Goal: Task Accomplishment & Management: Use online tool/utility

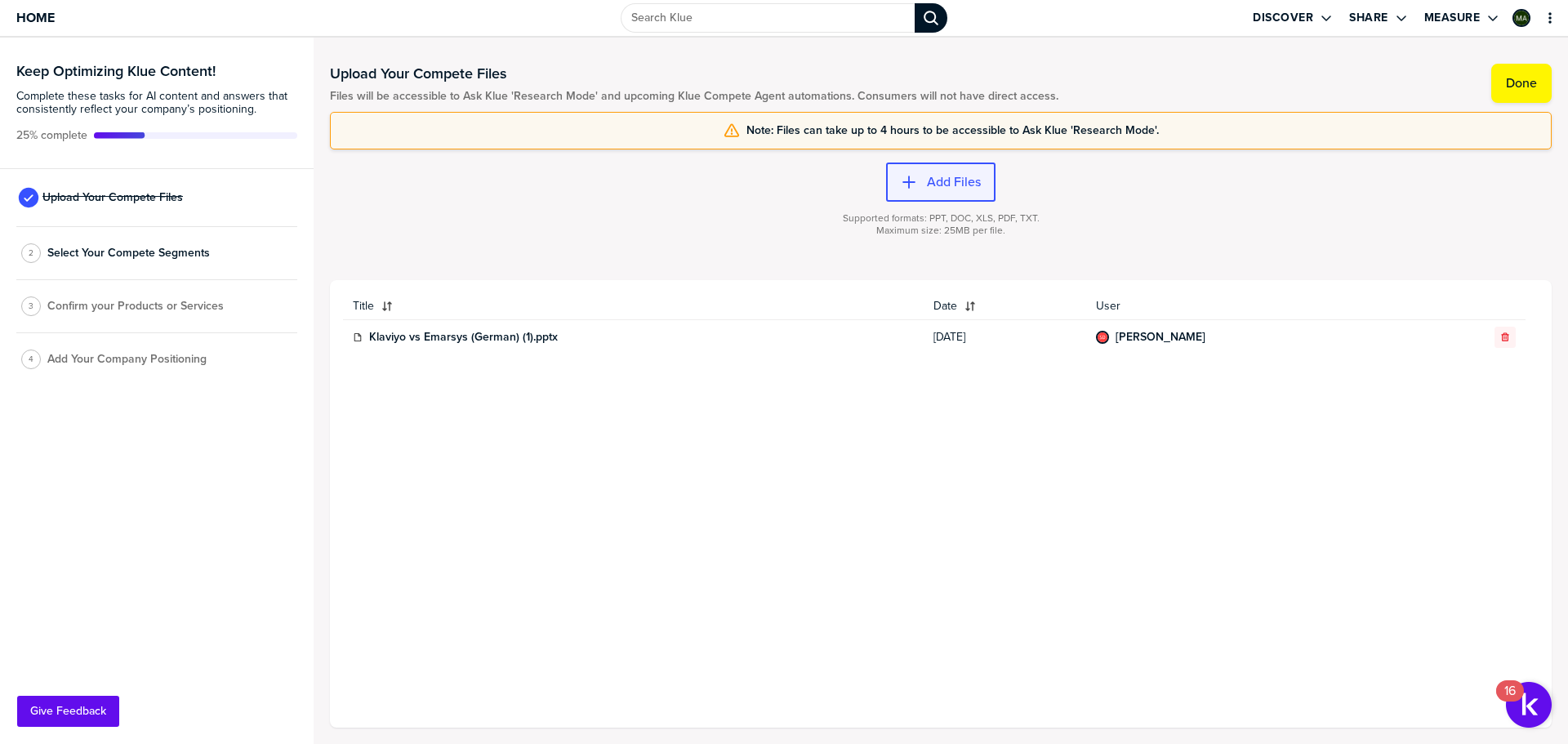
click at [915, 180] on icon "button" at bounding box center [909, 182] width 16 height 16
click at [42, 20] on span "Home" at bounding box center [35, 17] width 39 height 14
click at [941, 192] on button "Add Files" at bounding box center [941, 182] width 110 height 40
click at [928, 180] on label "Add Files" at bounding box center [954, 182] width 54 height 16
click at [919, 189] on div "button" at bounding box center [921, 182] width 10 height 16
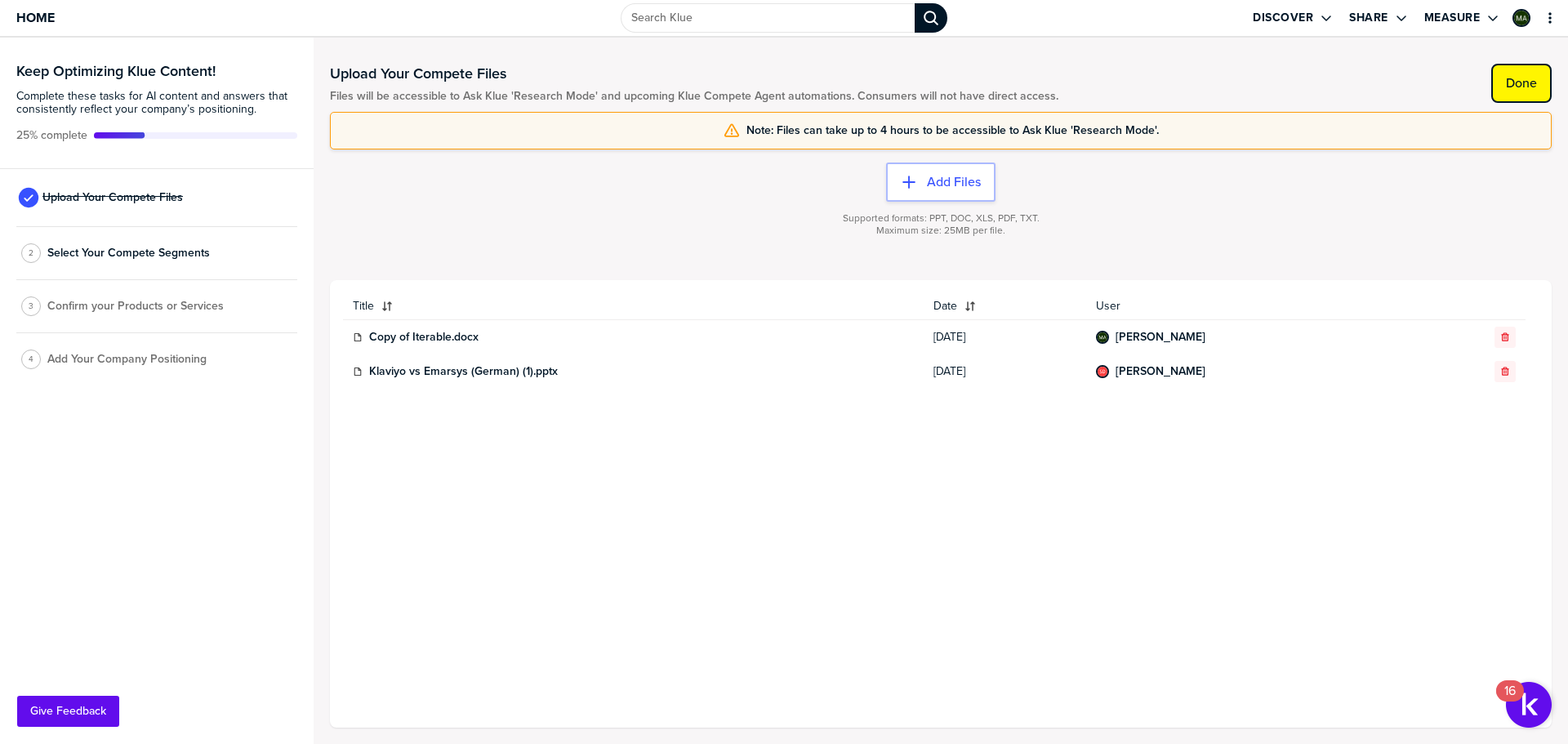
click at [1534, 94] on button "Done" at bounding box center [1521, 84] width 60 height 40
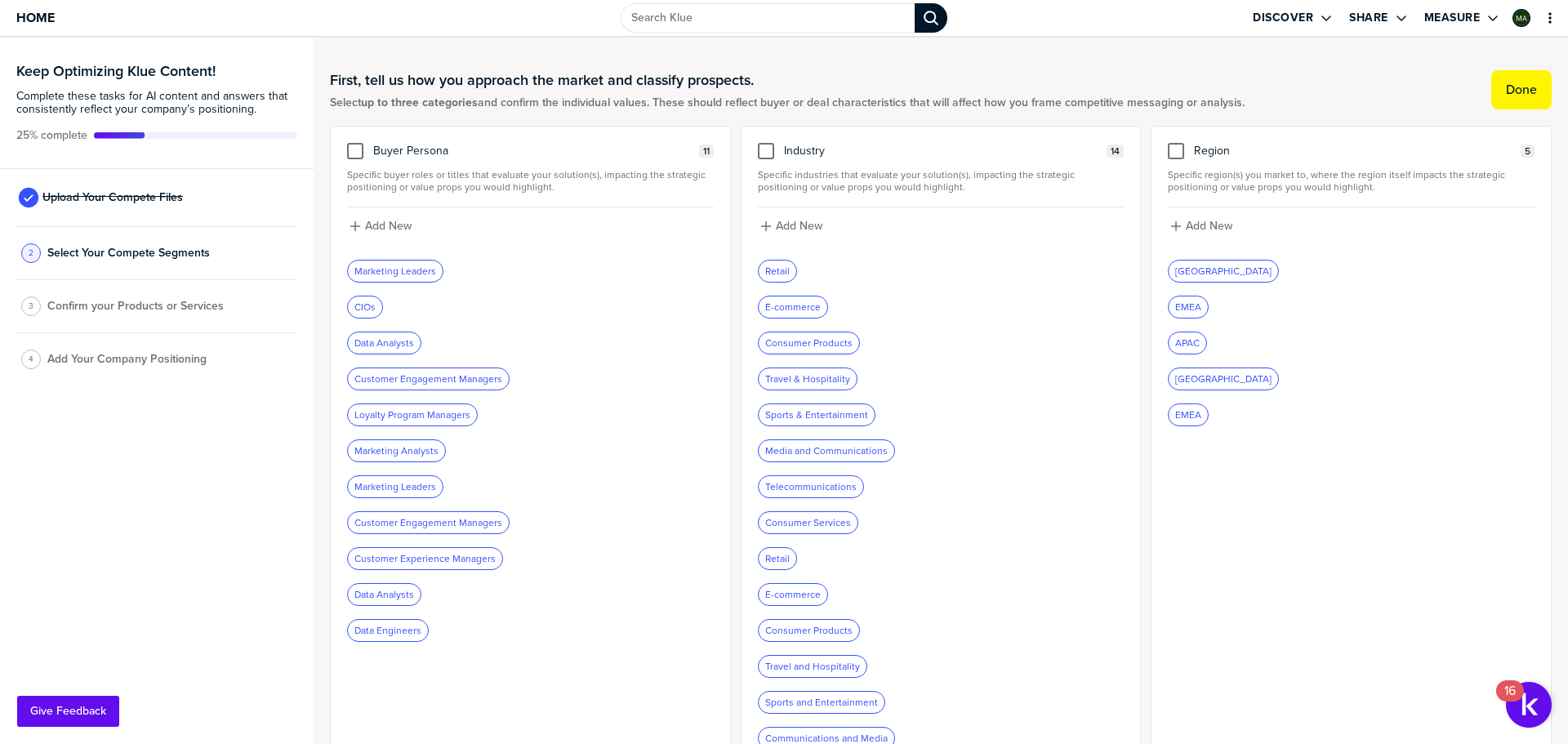
click at [1534, 94] on button "Done" at bounding box center [1521, 90] width 60 height 40
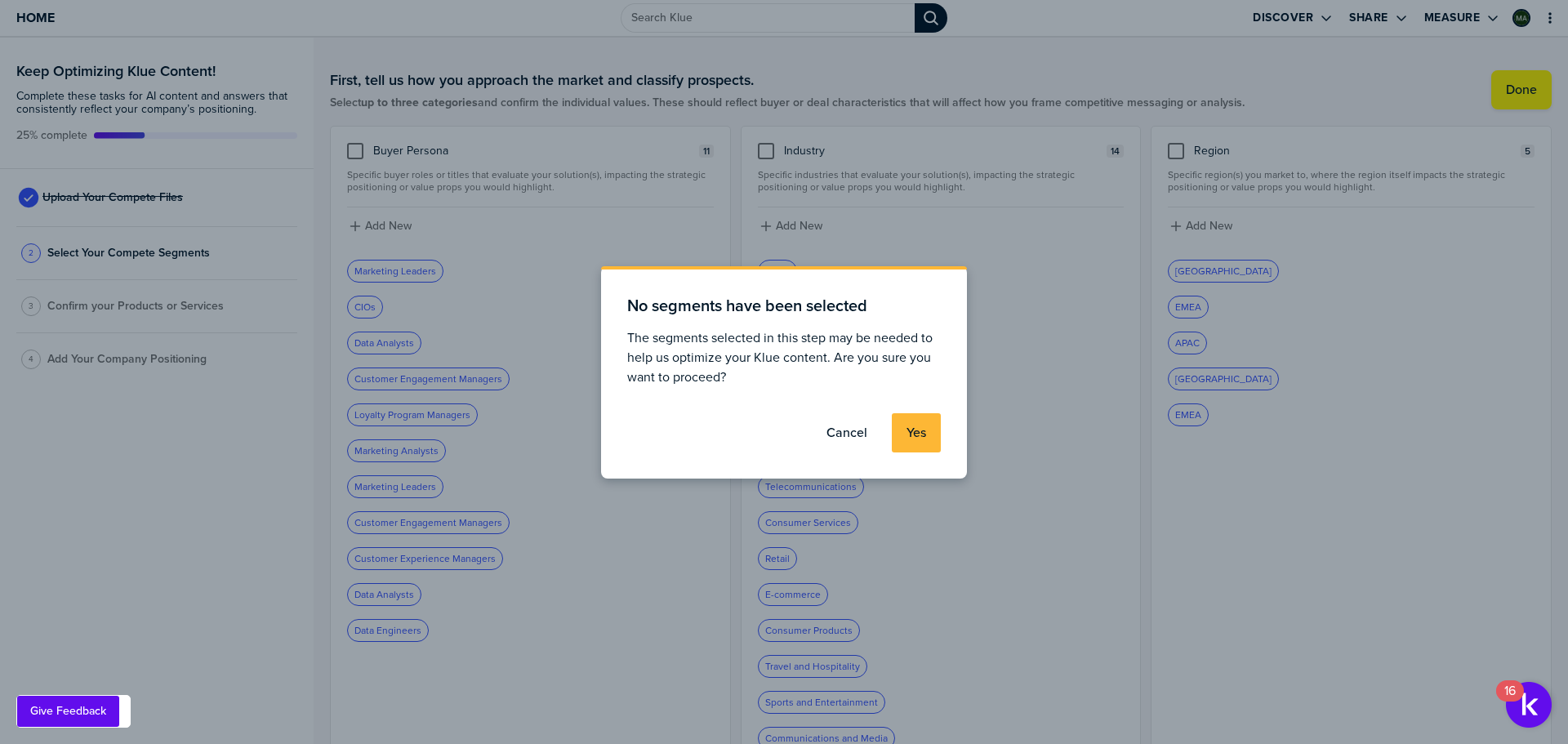
click at [924, 434] on label "Yes" at bounding box center [917, 433] width 20 height 16
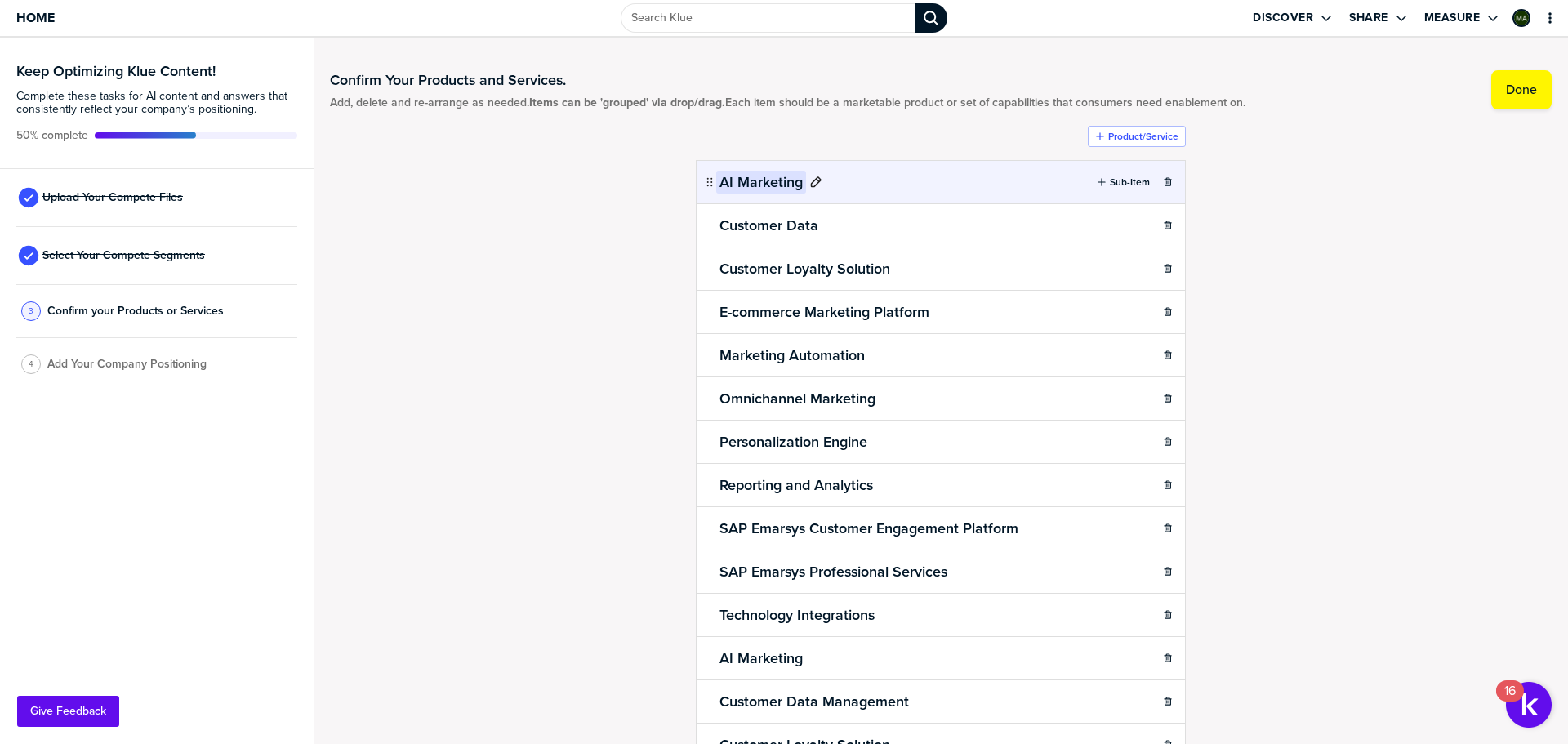
click at [775, 180] on h2 "AI Marketing" at bounding box center [761, 182] width 90 height 23
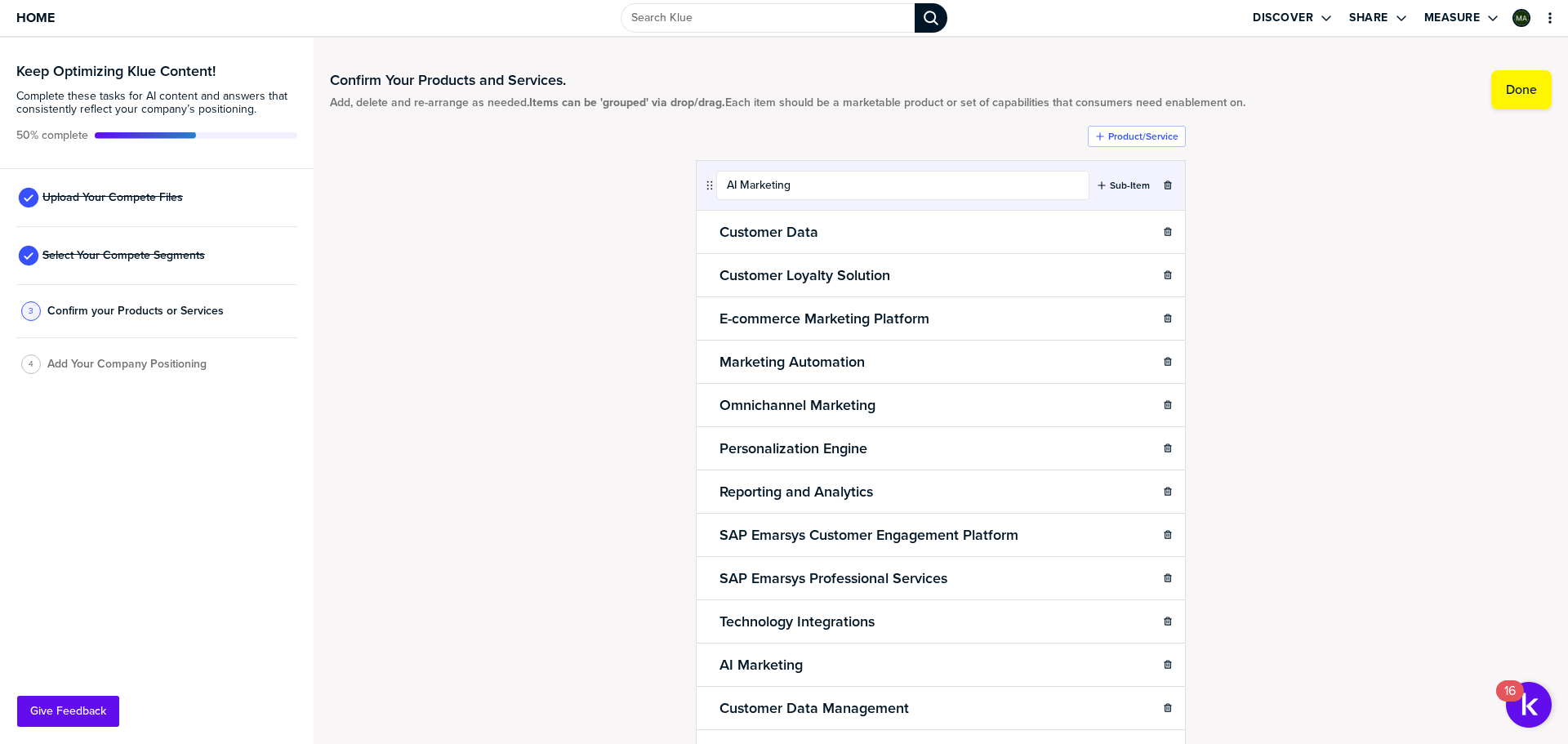
click at [840, 141] on div "Product/Service AI Marketing Sub-Item Customer Data Sub-Item Customer Loyalty S…" at bounding box center [941, 579] width 490 height 907
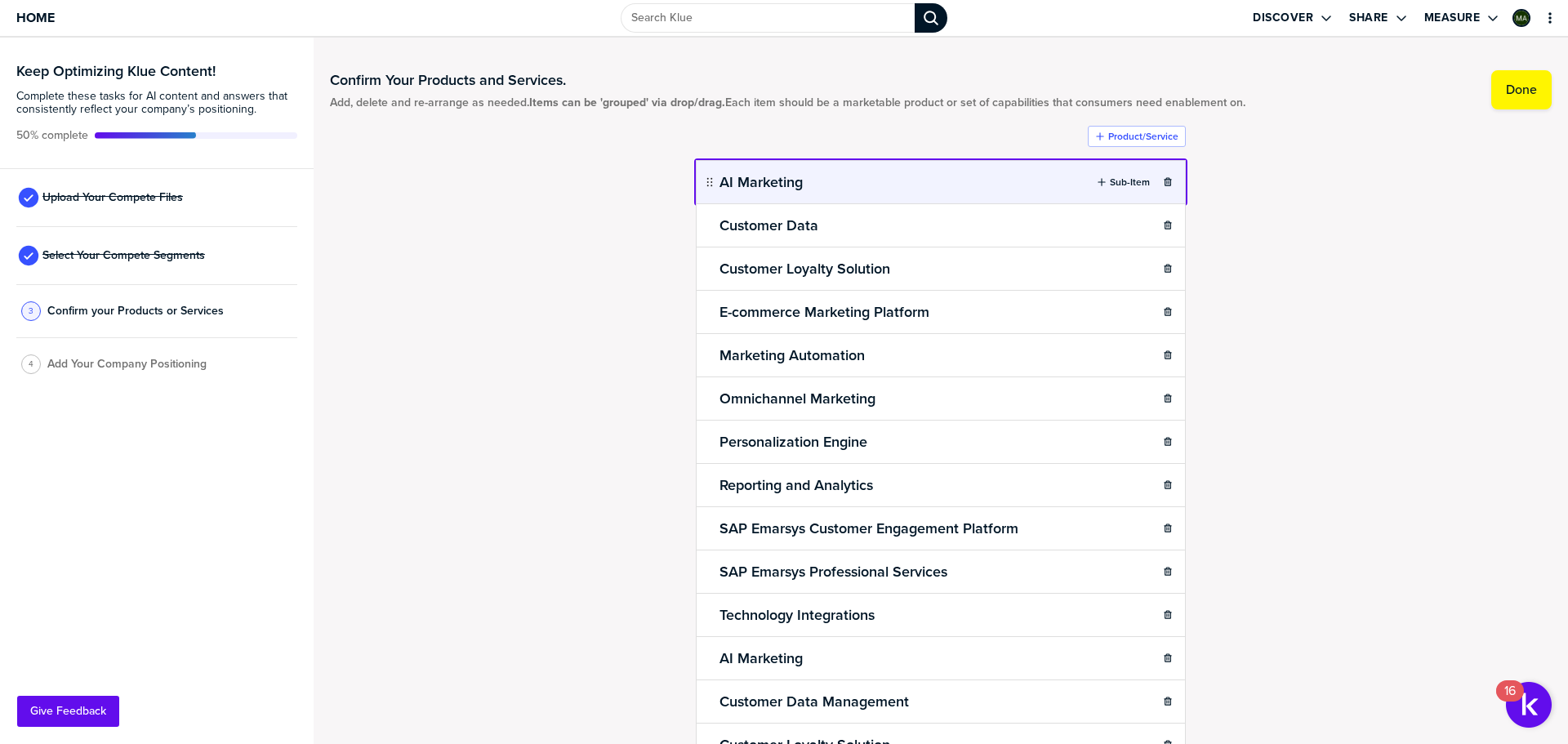
click at [901, 190] on body "Home Discover Share Measure Keep Optimizing Klue Content! Complete these tasks …" at bounding box center [784, 372] width 1568 height 744
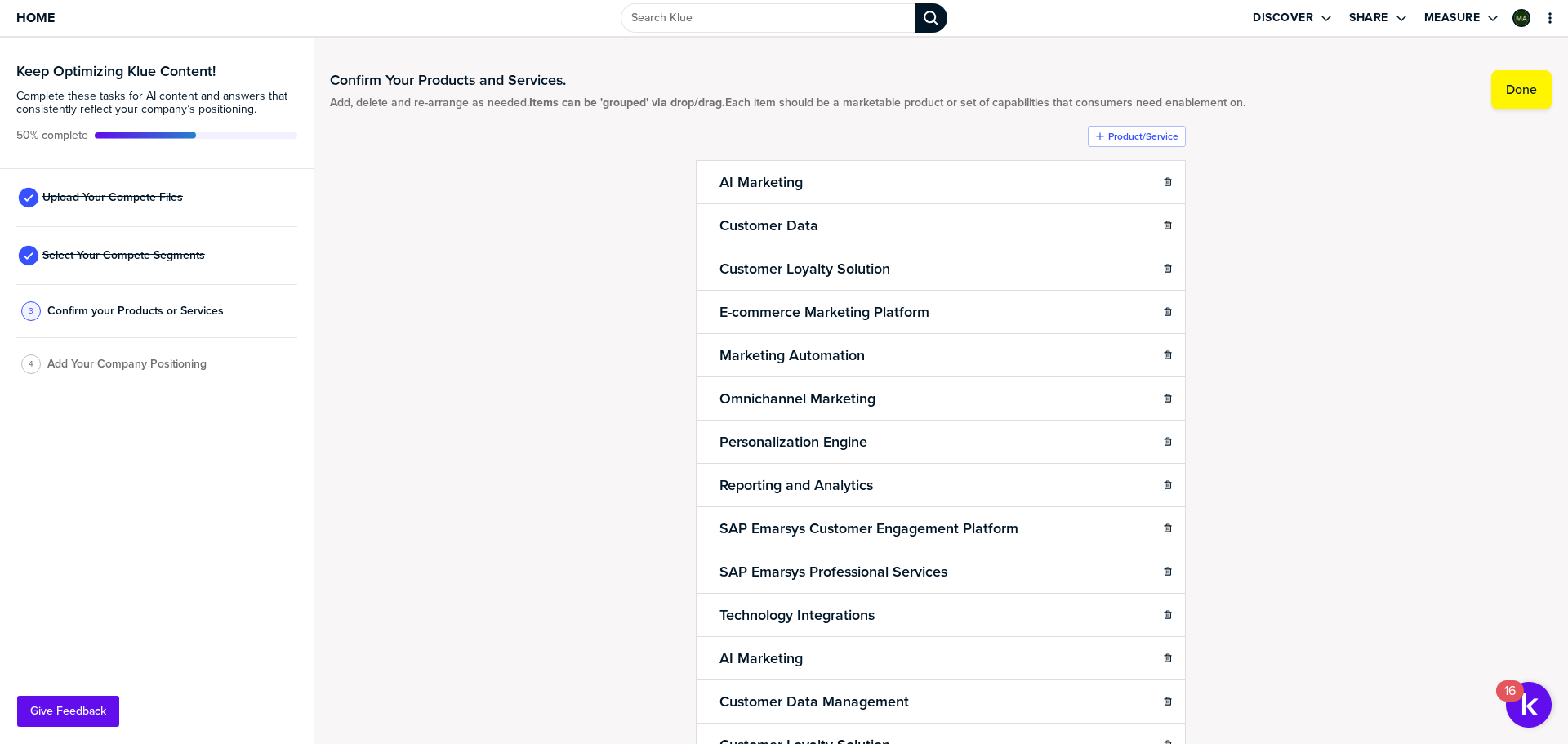
click at [1409, 256] on div "Confirm Your Products and Services. Add, delete and re-arrange as needed. Items…" at bounding box center [940, 391] width 1222 height 674
drag, startPoint x: 1018, startPoint y: 193, endPoint x: 1006, endPoint y: 246, distance: 54.3
click at [1506, 86] on label "Done" at bounding box center [1521, 90] width 31 height 16
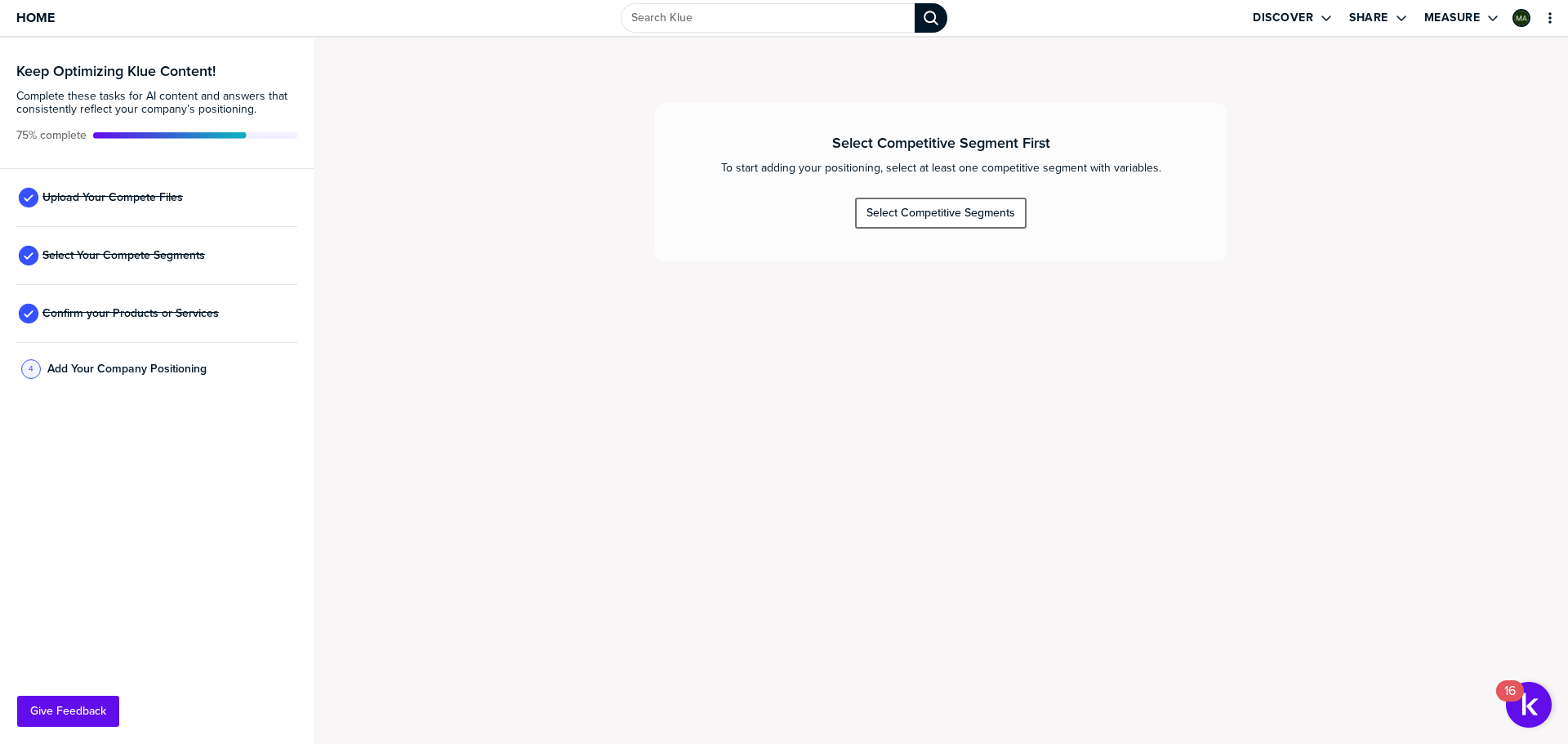
click at [891, 227] on button "Select Competitive Segments" at bounding box center [941, 213] width 171 height 31
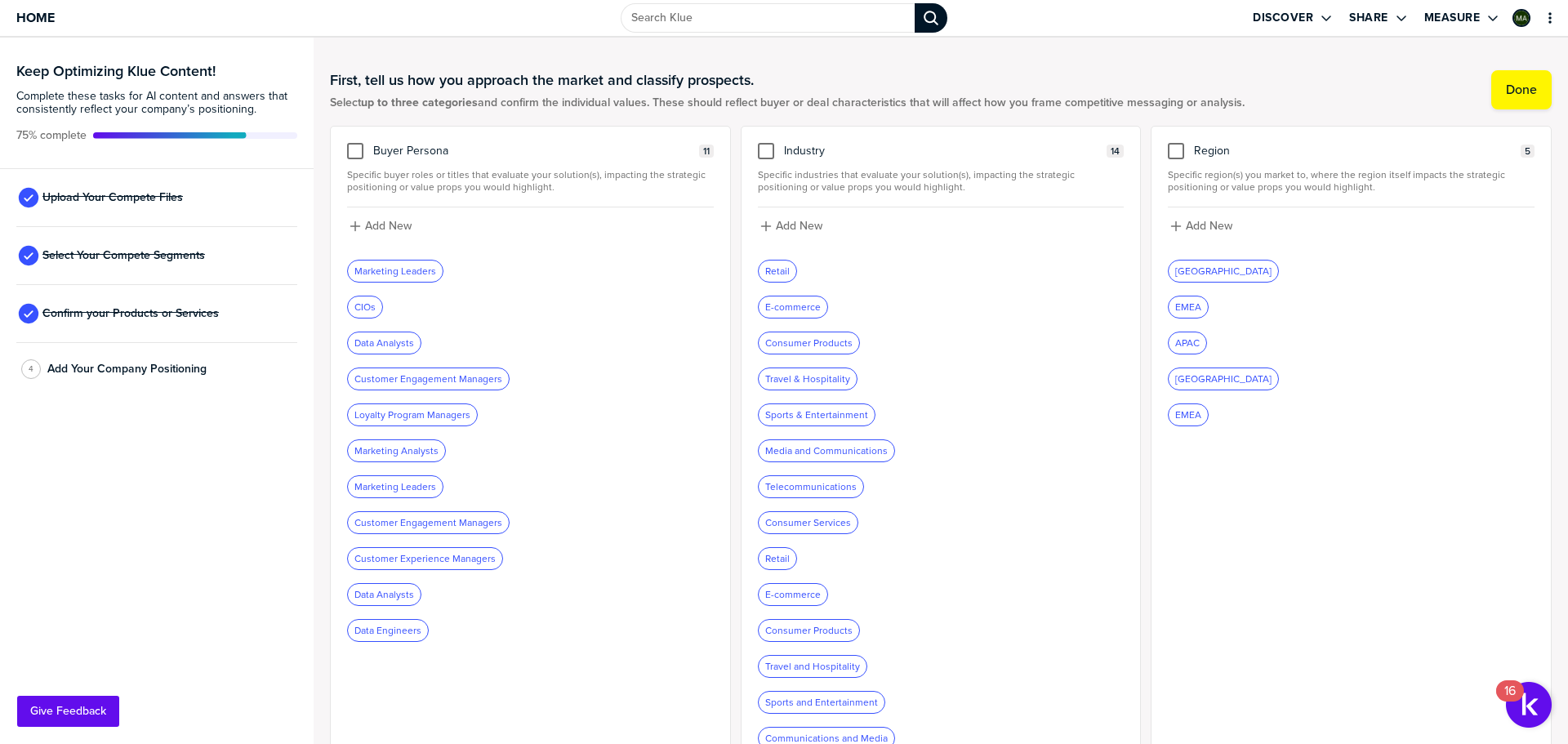
click at [366, 303] on div "CIOs" at bounding box center [365, 307] width 34 height 22
drag, startPoint x: 367, startPoint y: 310, endPoint x: 391, endPoint y: 223, distance: 90.2
click at [395, 199] on div "Buyer Persona 11 Specific buyer roles or titles that evaluate your solution(s),…" at bounding box center [530, 453] width 401 height 654
click at [549, 345] on div "Data Analysts" at bounding box center [530, 342] width 367 height 23
click at [352, 147] on div at bounding box center [355, 151] width 16 height 16
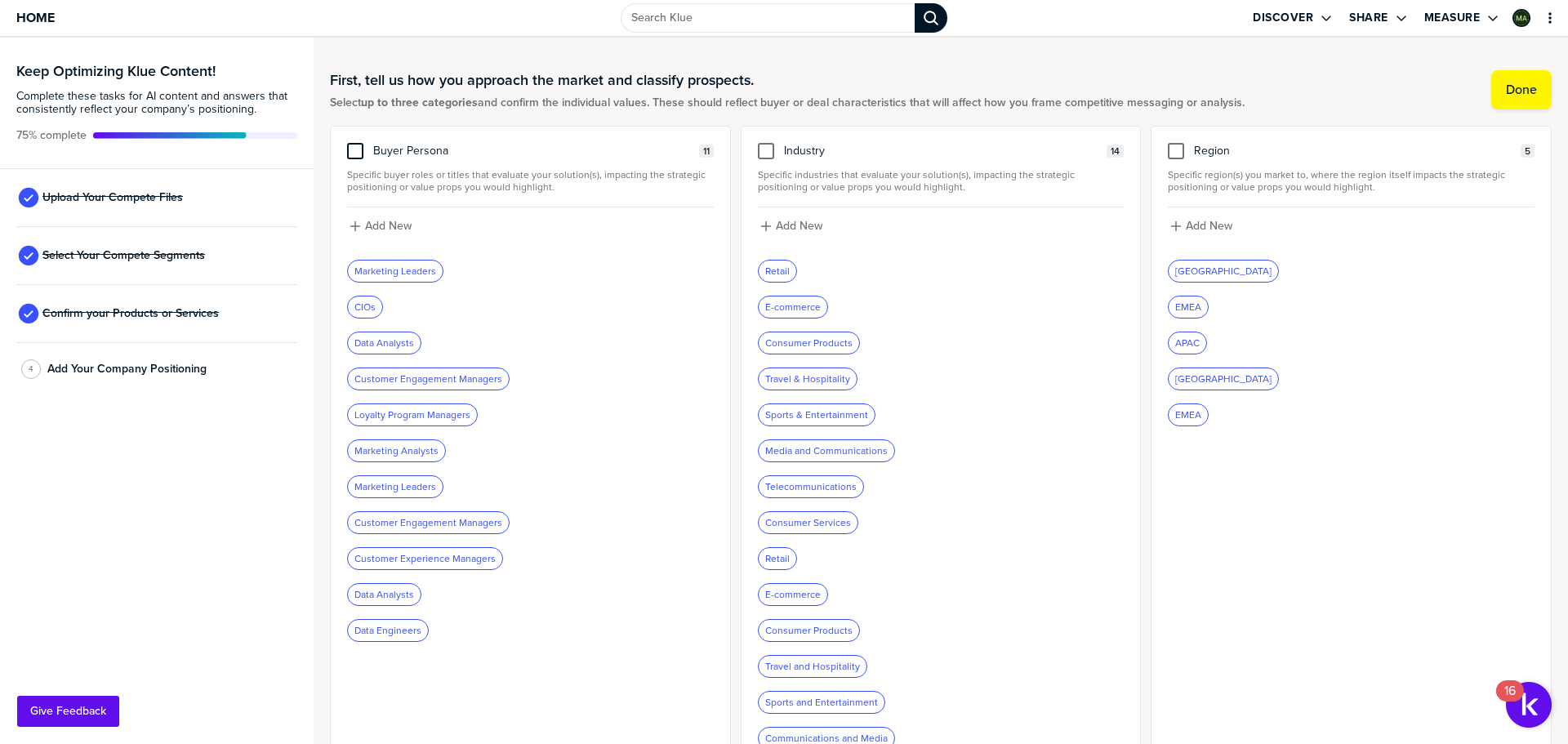
click at [356, 143] on input "checkbox" at bounding box center [356, 143] width 0 height 0
click at [759, 155] on div at bounding box center [766, 151] width 16 height 16
click at [766, 143] on input "checkbox" at bounding box center [766, 143] width 0 height 0
click at [354, 153] on icon at bounding box center [355, 150] width 6 height 5
click at [356, 143] on input "checkbox" at bounding box center [356, 143] width 0 height 0
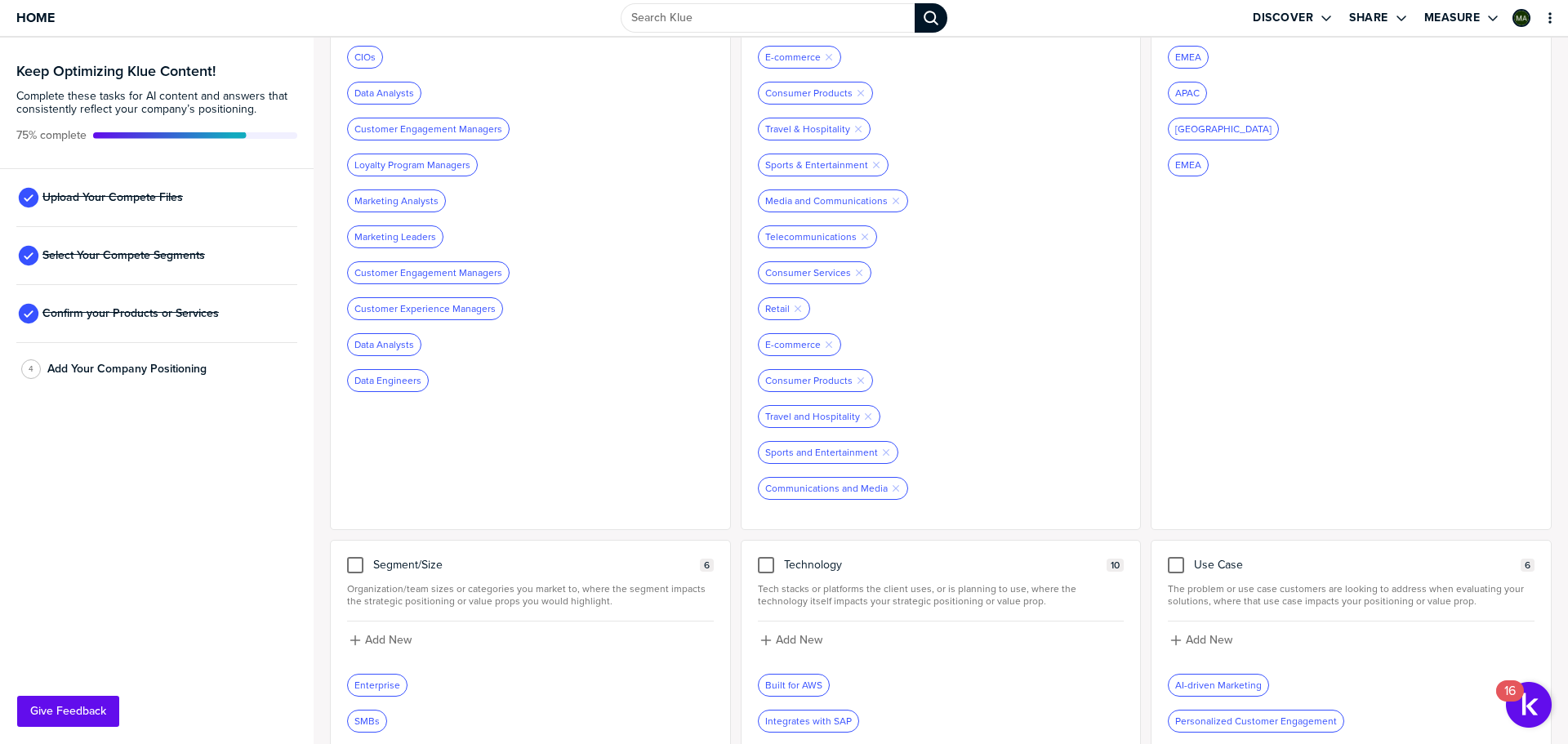
scroll to position [557, 0]
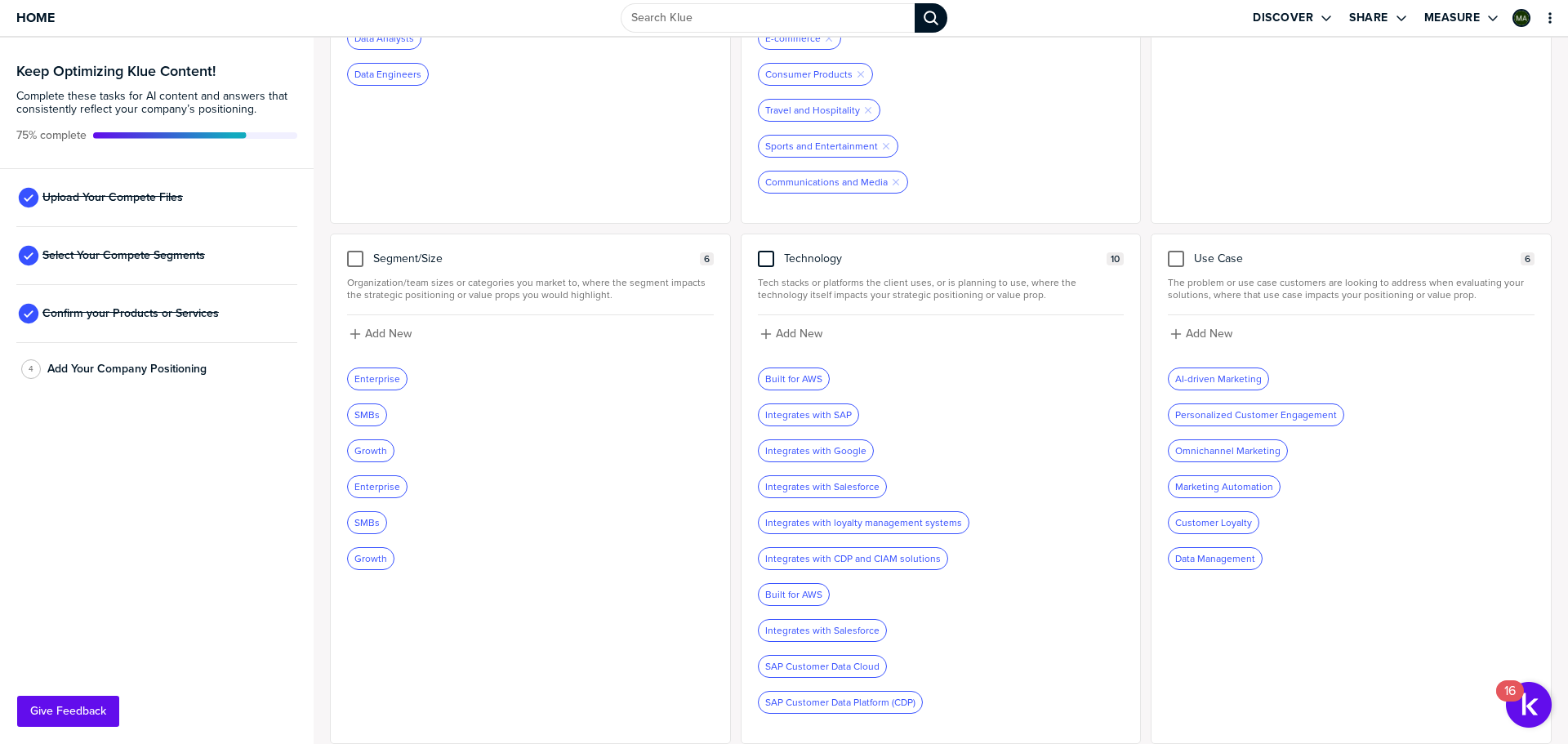
click at [765, 256] on div at bounding box center [766, 259] width 16 height 16
click at [766, 250] on input "checkbox" at bounding box center [766, 250] width 0 height 0
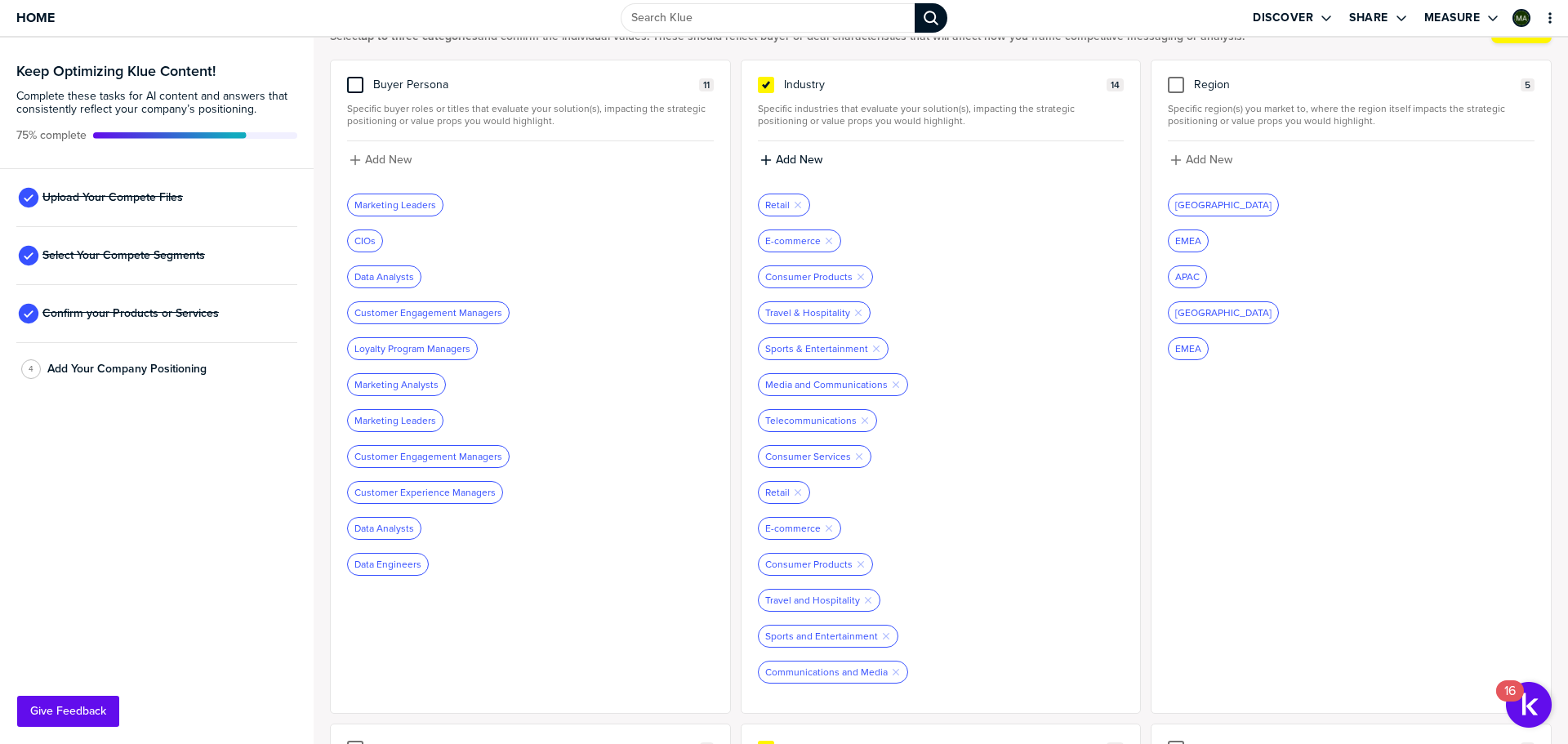
scroll to position [0, 0]
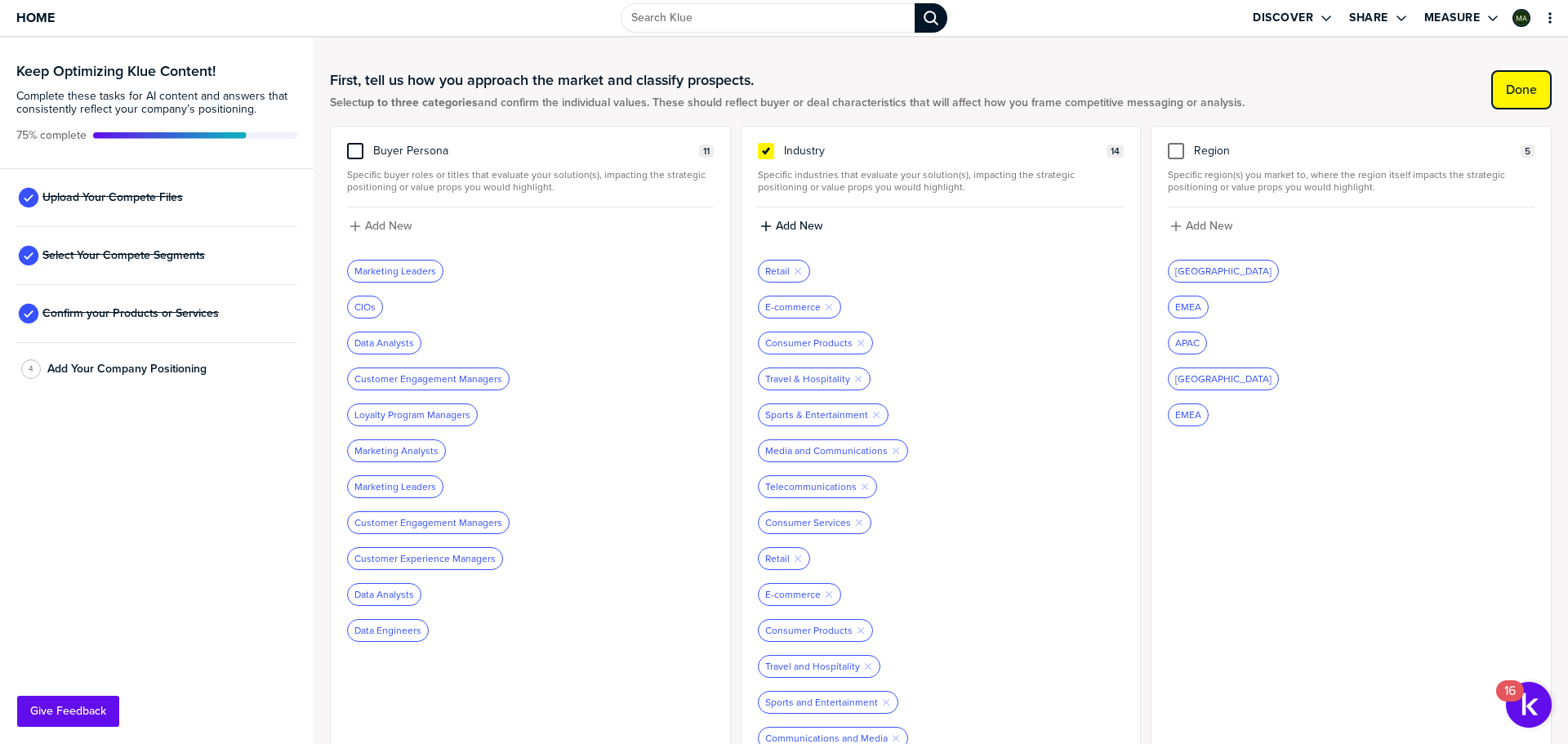
click at [1511, 78] on button "Done" at bounding box center [1521, 90] width 60 height 40
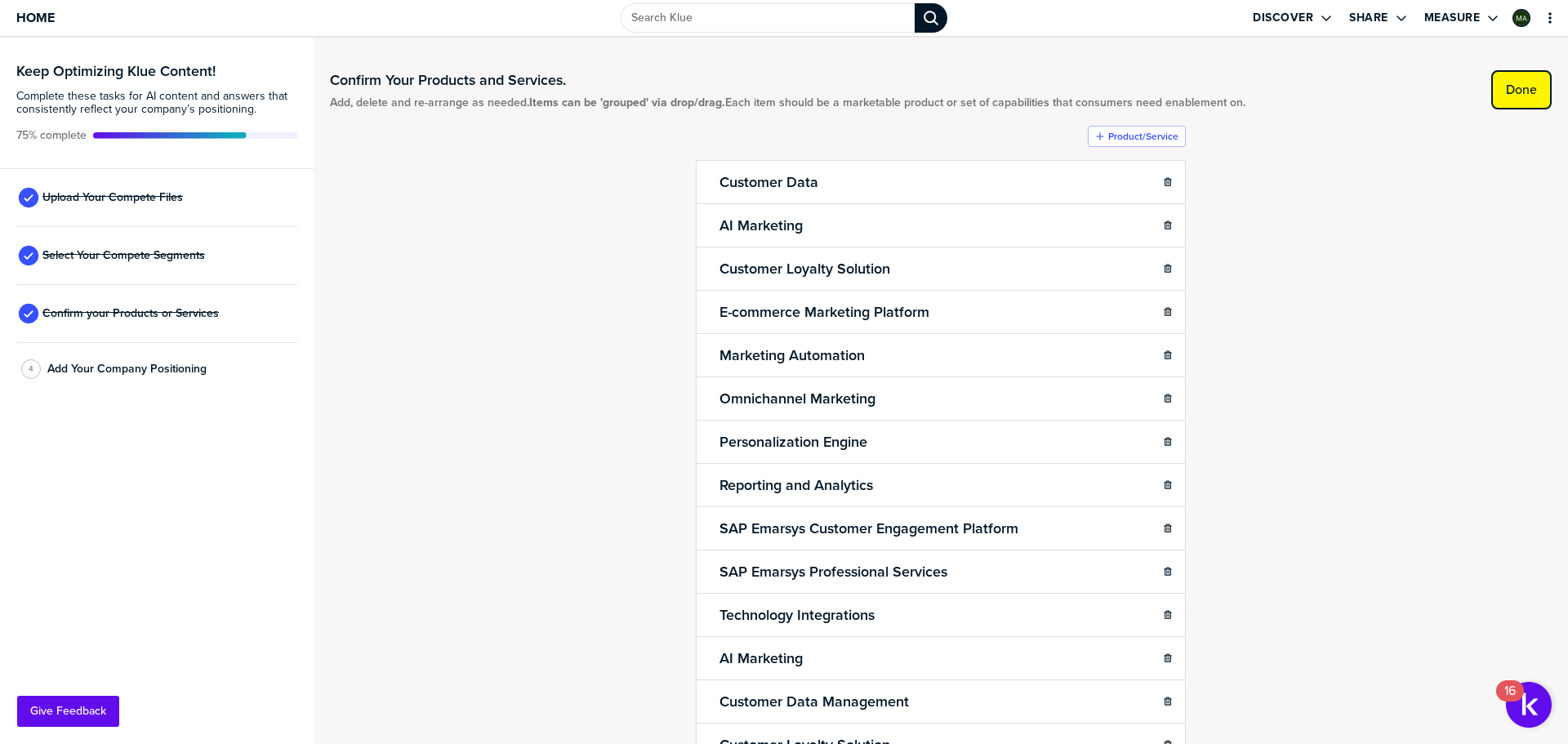
click at [1525, 93] on button "Done" at bounding box center [1521, 90] width 60 height 40
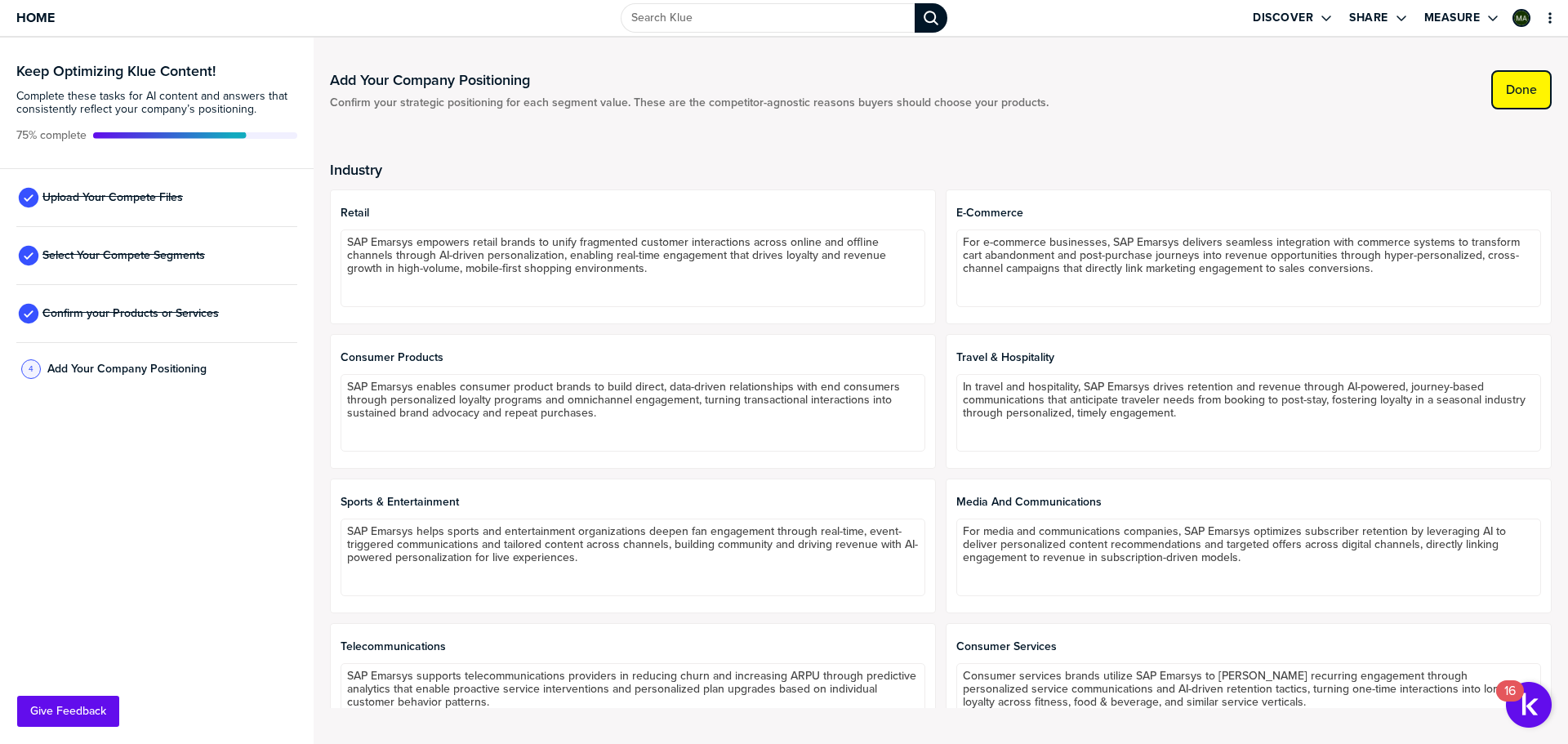
click at [1512, 92] on label "Done" at bounding box center [1521, 90] width 31 height 16
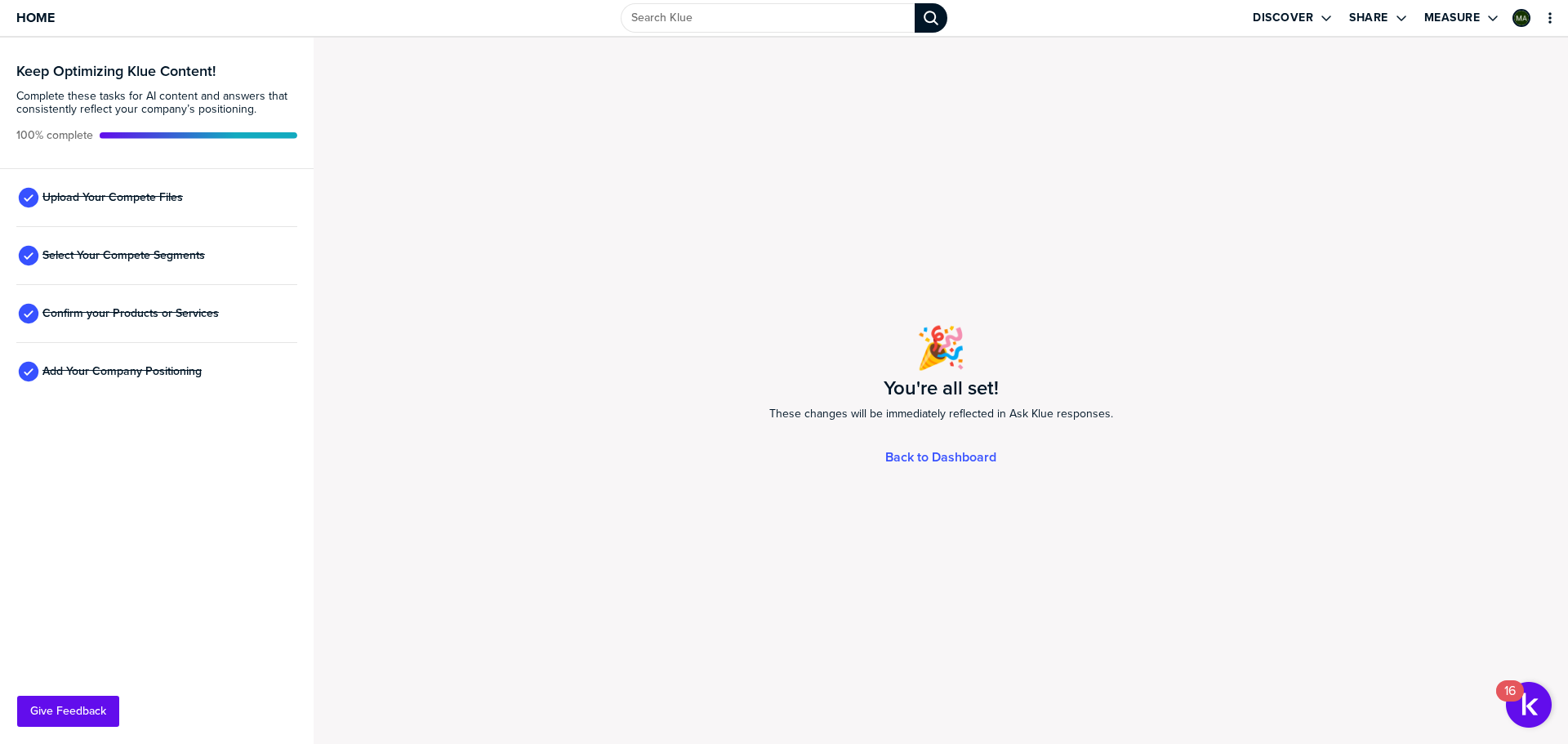
click at [932, 445] on div "🎉 You're all set! These changes will be immediately reflected in Ask Klue respo…" at bounding box center [940, 391] width 1255 height 706
click at [932, 458] on link "Back to Dashboard" at bounding box center [940, 457] width 111 height 14
